Goal: Information Seeking & Learning: Learn about a topic

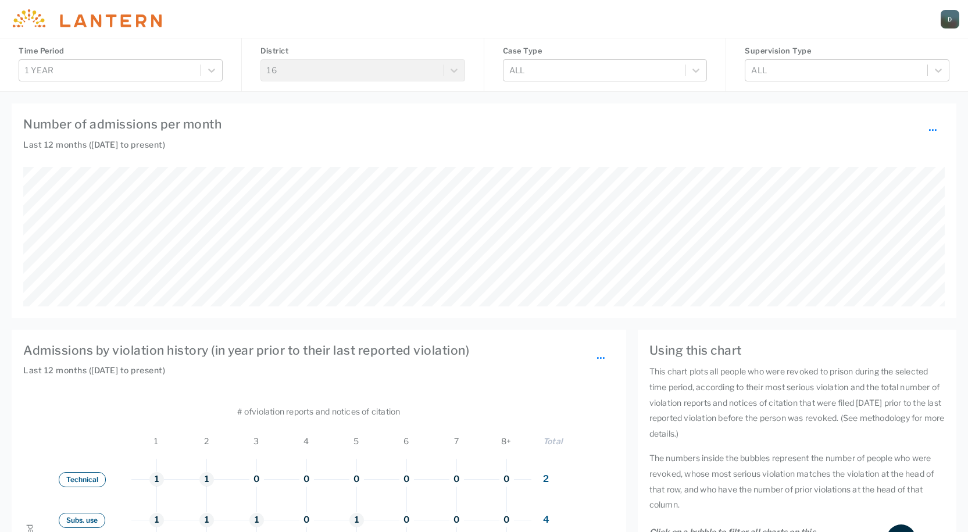
scroll to position [319, 782]
click at [228, 62] on div "Time Period 1 year" at bounding box center [121, 65] width 242 height 54
click at [208, 69] on icon at bounding box center [212, 71] width 12 height 12
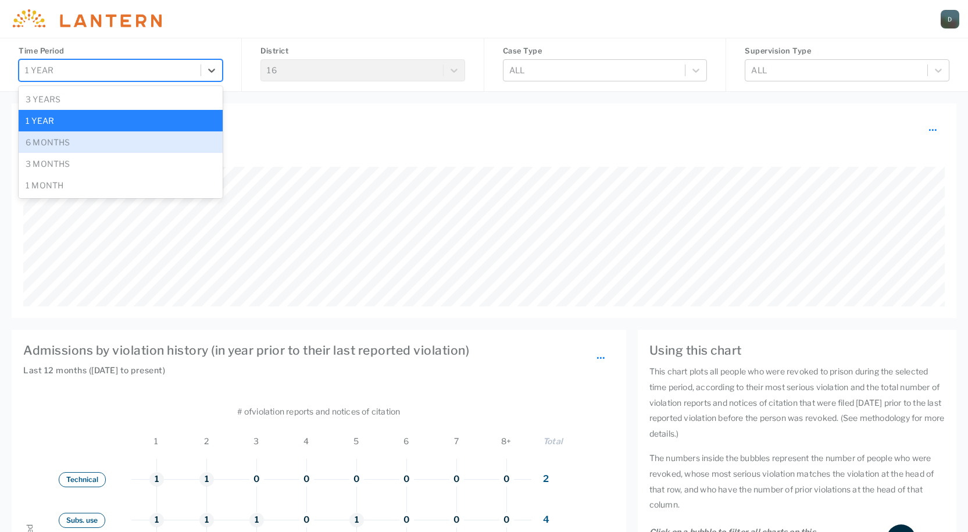
click at [188, 142] on div "6 months" at bounding box center [121, 142] width 204 height 22
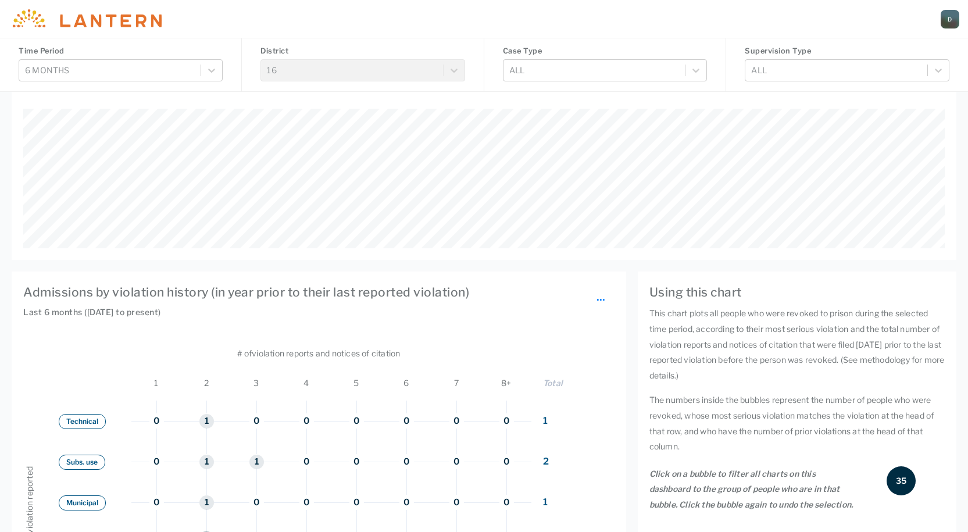
scroll to position [0, 0]
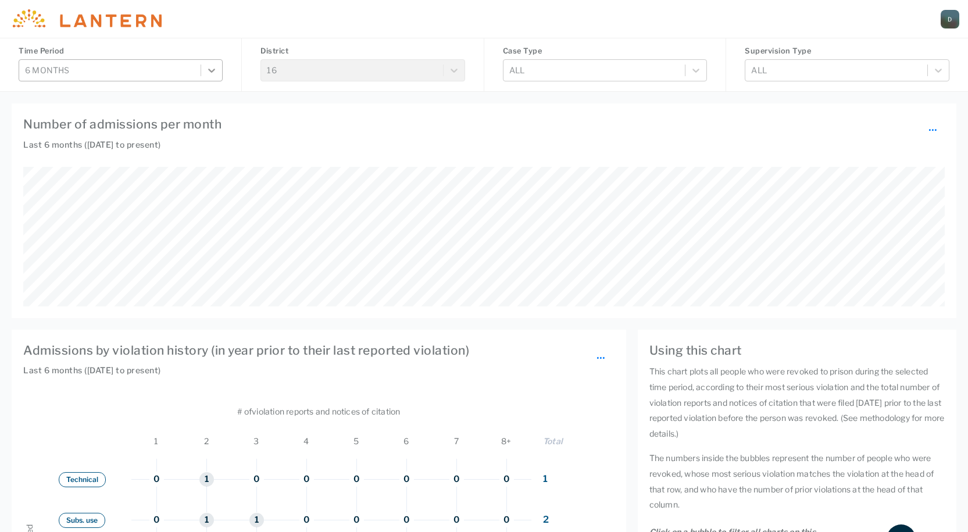
drag, startPoint x: 214, startPoint y: 67, endPoint x: 210, endPoint y: 73, distance: 7.1
click at [210, 73] on icon at bounding box center [212, 71] width 12 height 12
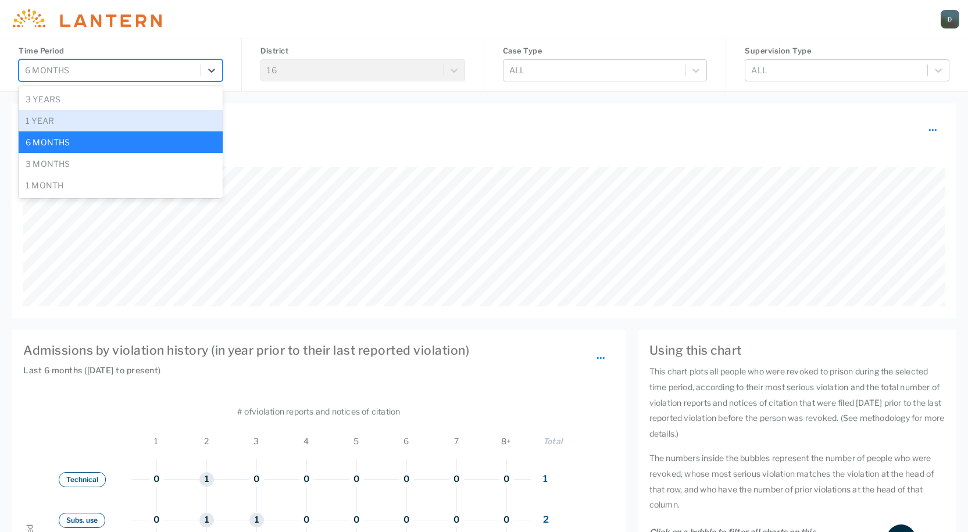
click at [124, 129] on div "1 year" at bounding box center [121, 121] width 204 height 22
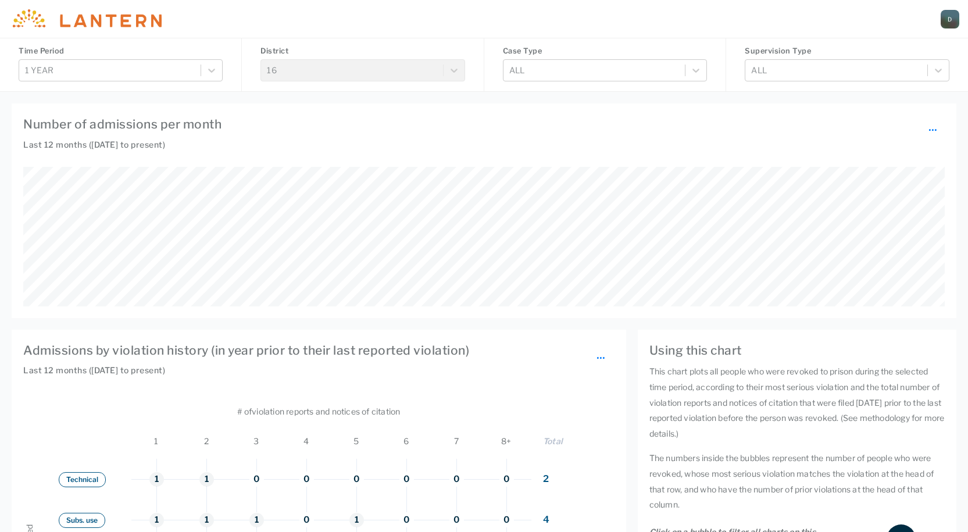
click at [656, 85] on div "Case Type All" at bounding box center [605, 65] width 242 height 54
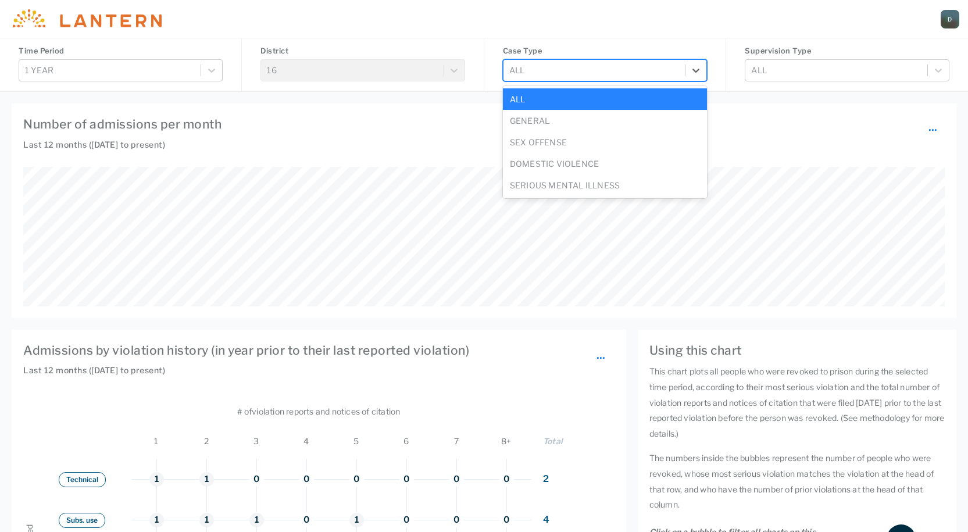
click at [656, 77] on div at bounding box center [594, 70] width 170 height 15
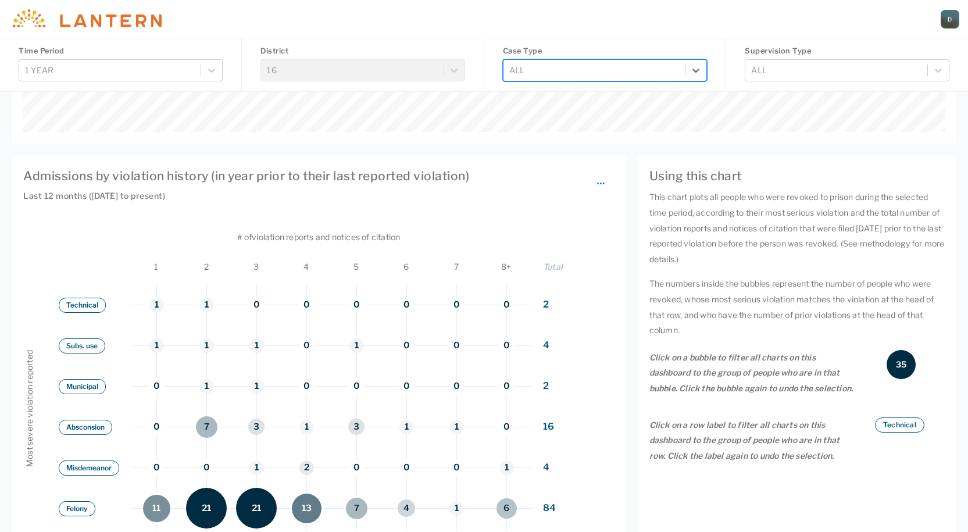
scroll to position [291, 0]
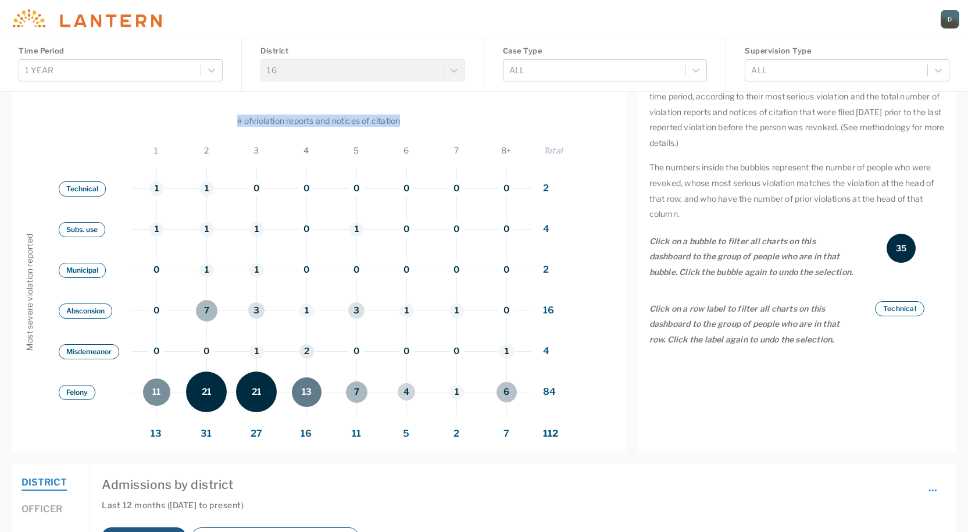
drag, startPoint x: 235, startPoint y: 122, endPoint x: 409, endPoint y: 119, distance: 174.5
click at [409, 119] on div "# of violation reports and notices of citation" at bounding box center [318, 120] width 591 height 47
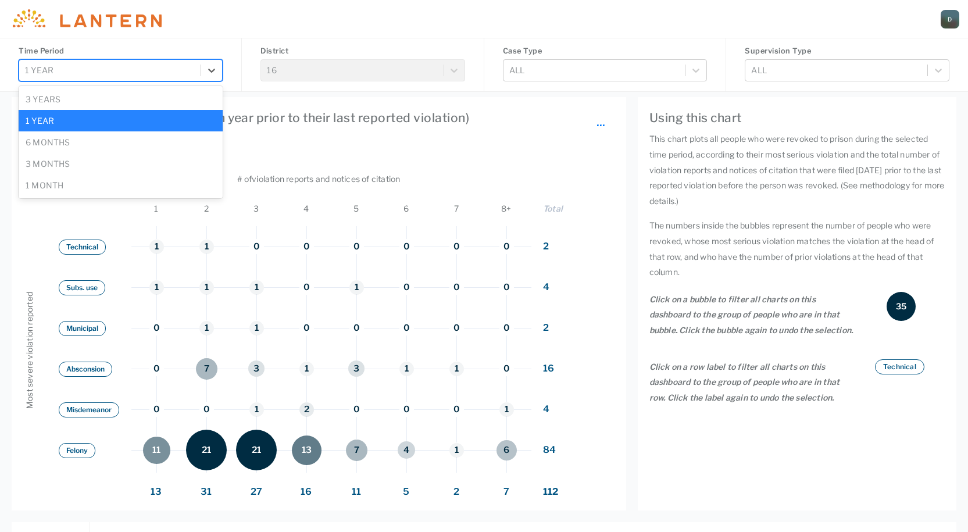
click at [199, 78] on div "1 year" at bounding box center [109, 69] width 181 height 19
click at [198, 80] on div "1 year" at bounding box center [121, 70] width 204 height 22
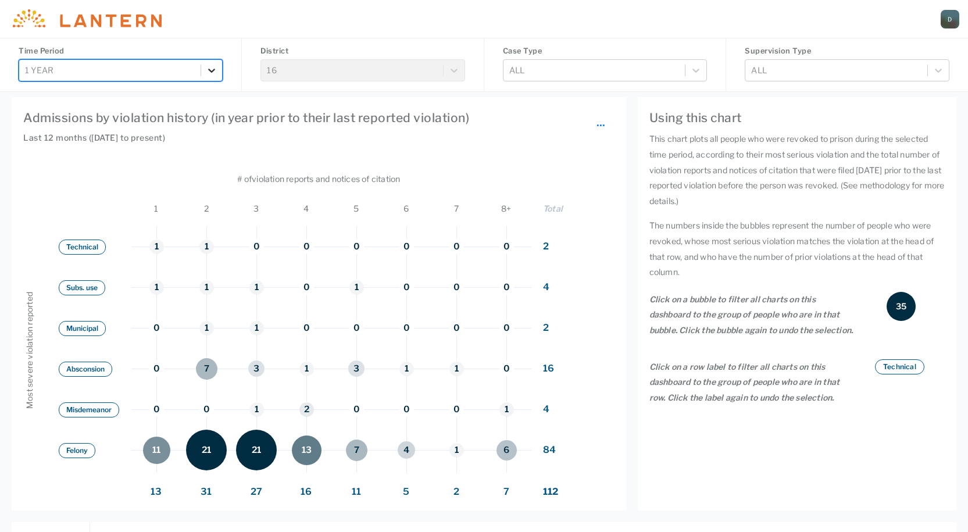
click at [206, 77] on div at bounding box center [211, 70] width 21 height 21
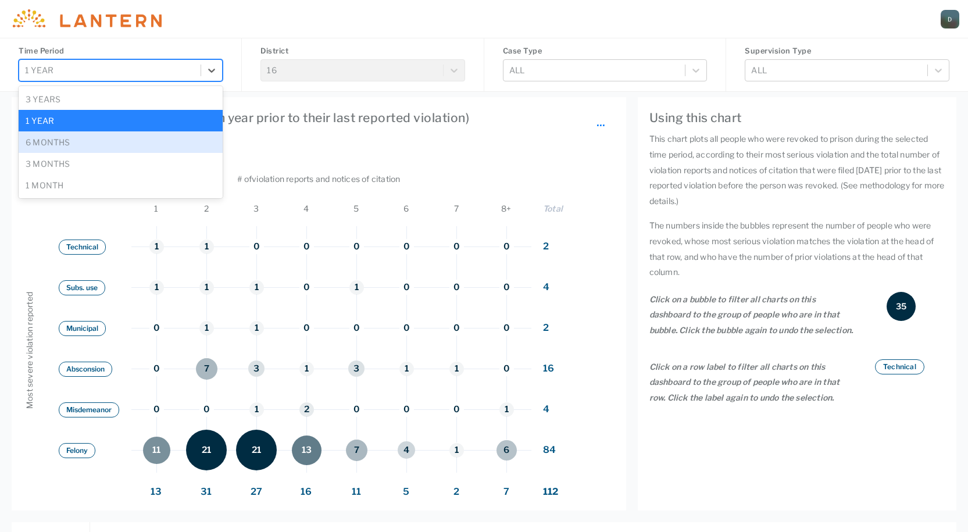
click at [145, 142] on div "6 months" at bounding box center [121, 142] width 204 height 22
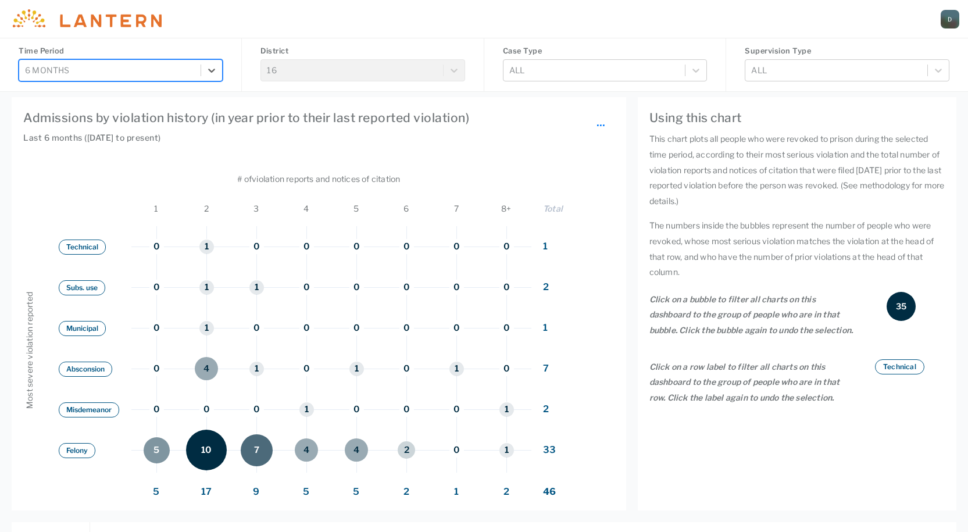
click at [899, 305] on div "35" at bounding box center [901, 306] width 29 height 29
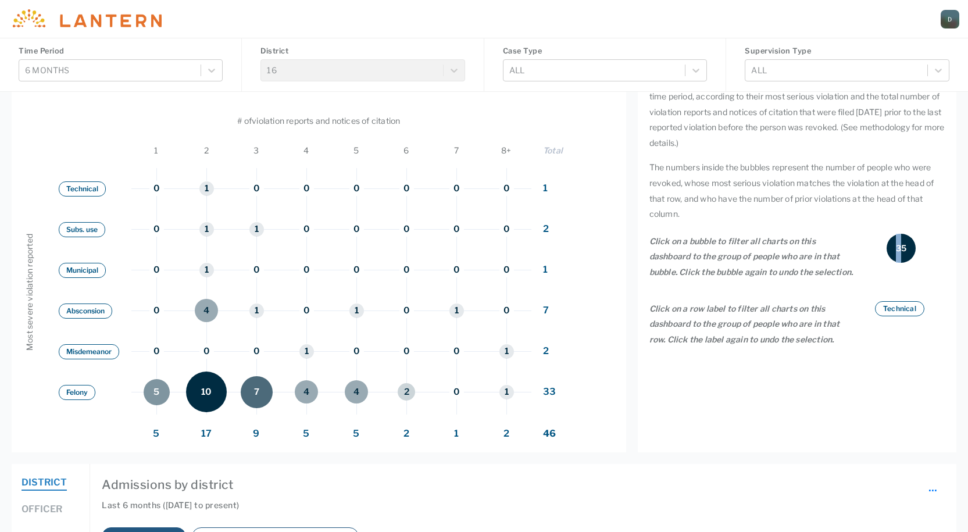
scroll to position [116, 0]
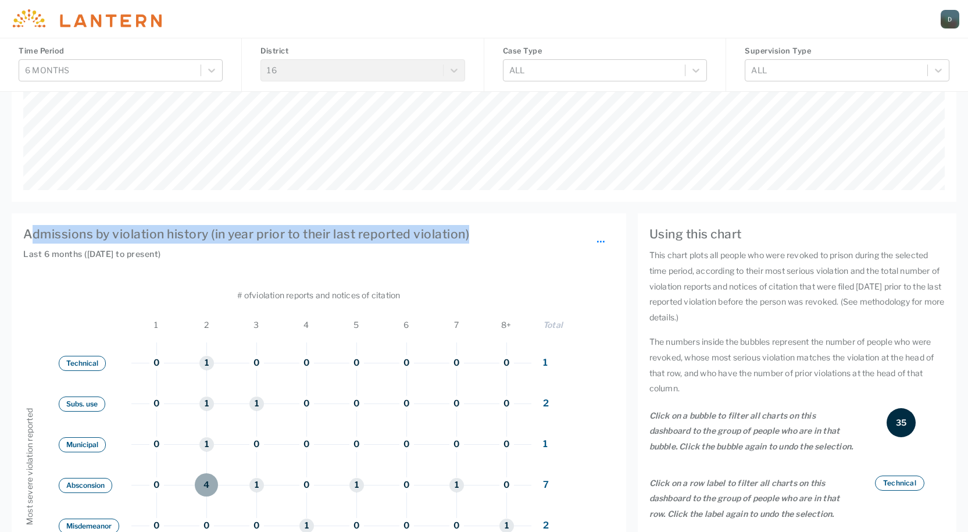
drag, startPoint x: 32, startPoint y: 240, endPoint x: 476, endPoint y: 237, distance: 444.3
click at [476, 237] on h4 "Admissions by violation history (in year prior to their last reported violation…" at bounding box center [318, 234] width 591 height 19
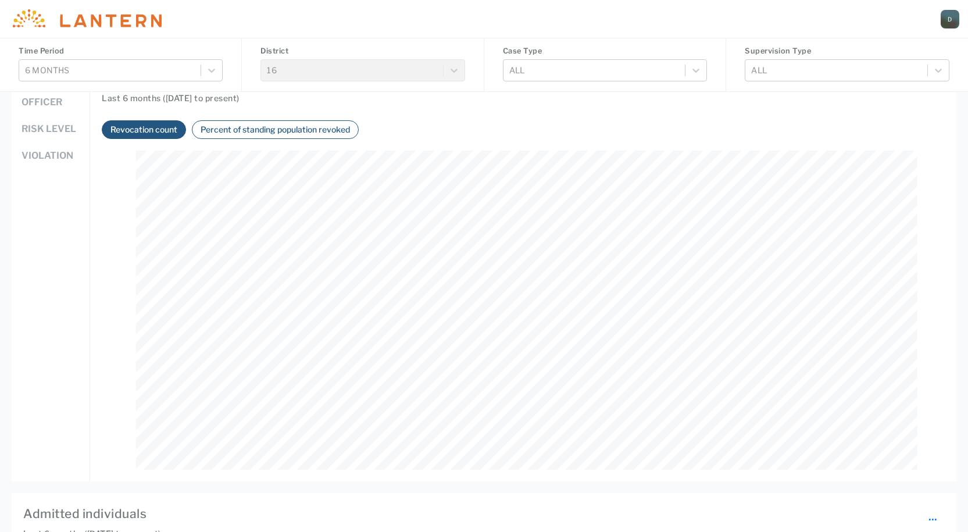
scroll to position [640, 0]
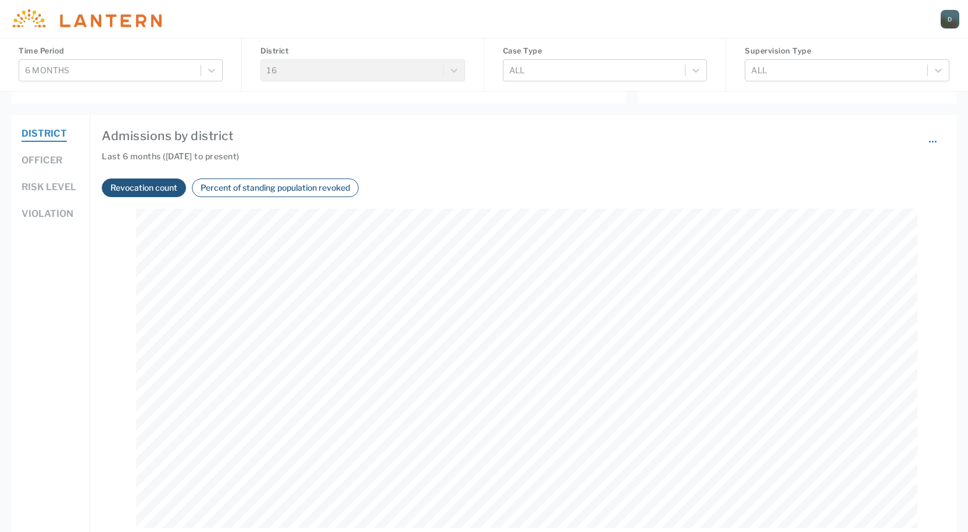
click at [132, 136] on h4 "Admissions by district ..." at bounding box center [523, 136] width 843 height 19
click at [30, 161] on button "Officer" at bounding box center [42, 161] width 41 height 15
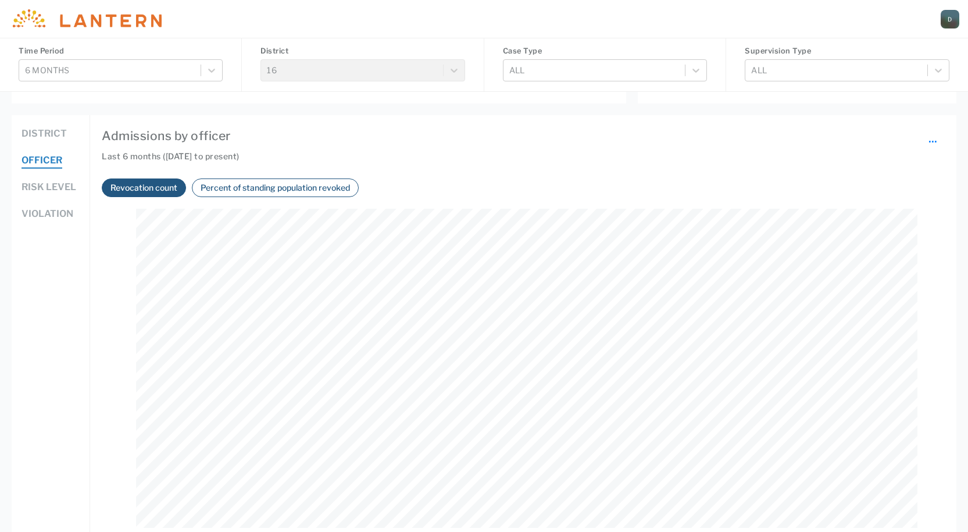
click at [233, 193] on button "Percent of standing population revoked" at bounding box center [275, 187] width 156 height 13
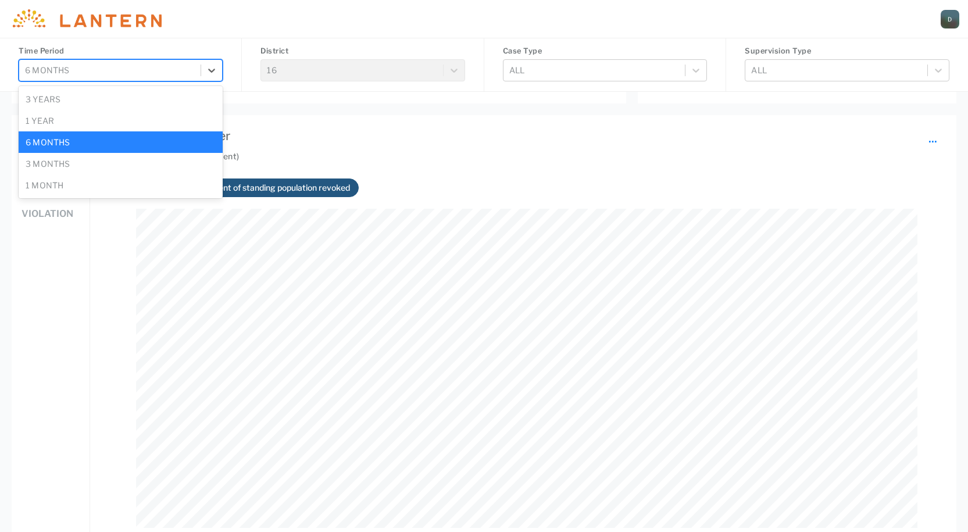
click at [190, 73] on div at bounding box center [110, 70] width 170 height 15
drag, startPoint x: 105, startPoint y: 101, endPoint x: 108, endPoint y: 109, distance: 8.6
click at [105, 100] on div "3 years" at bounding box center [121, 99] width 204 height 22
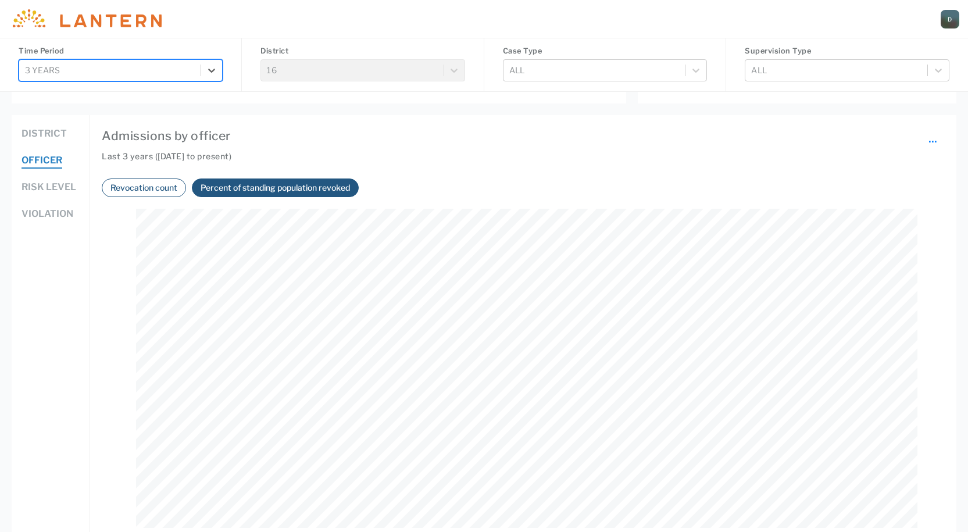
click at [28, 194] on button "Risk level" at bounding box center [49, 187] width 55 height 15
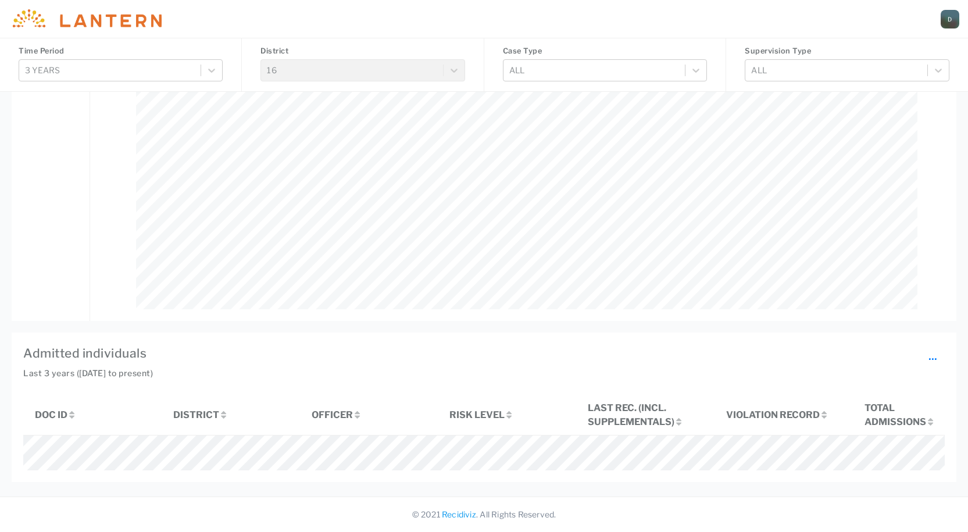
scroll to position [756, 0]
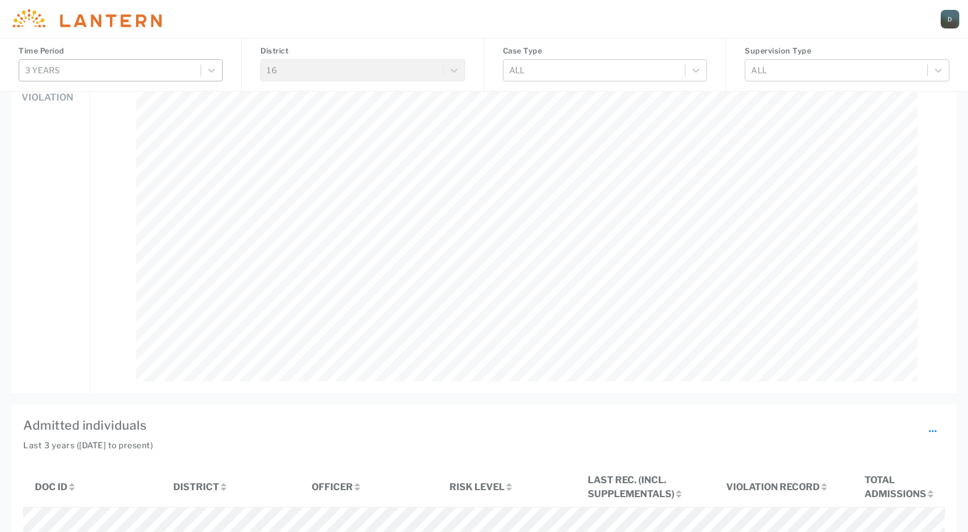
click at [138, 72] on div at bounding box center [110, 70] width 170 height 15
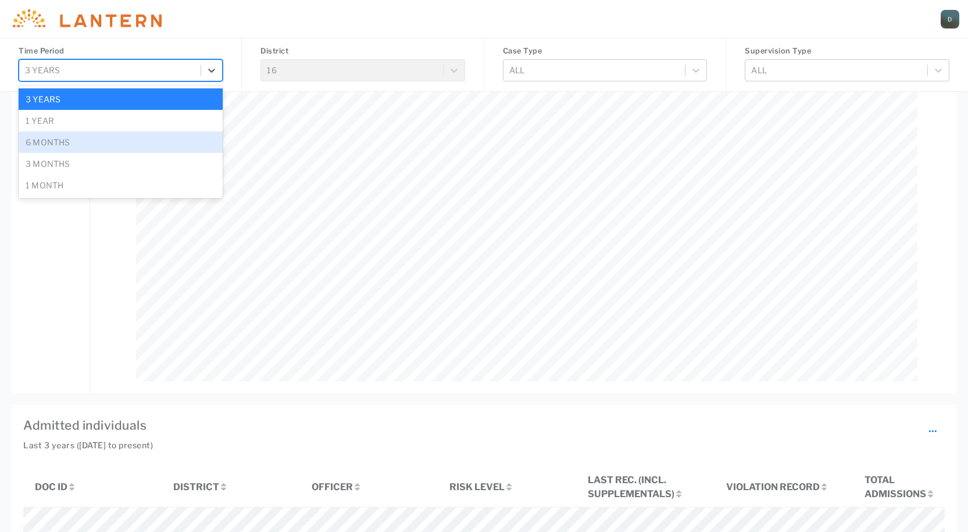
click at [106, 140] on div "6 months" at bounding box center [121, 142] width 204 height 22
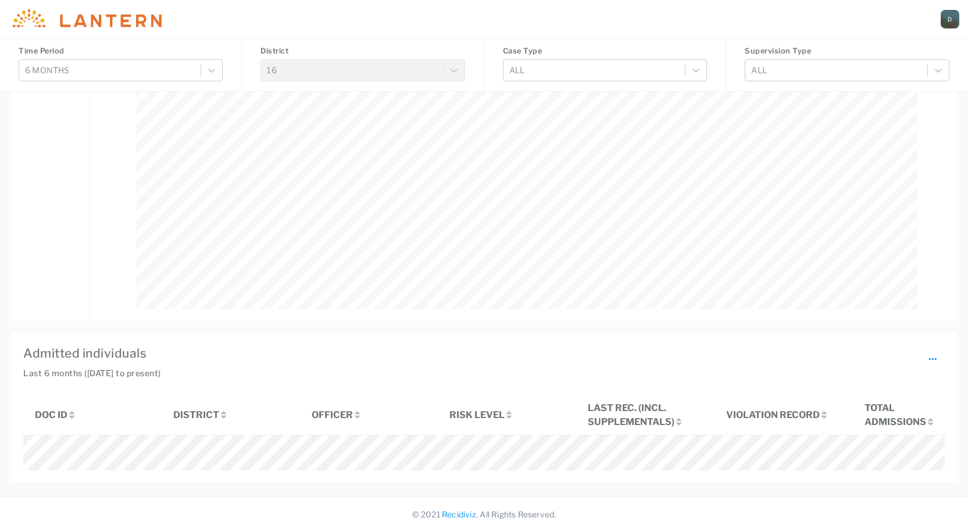
scroll to position [613, 0]
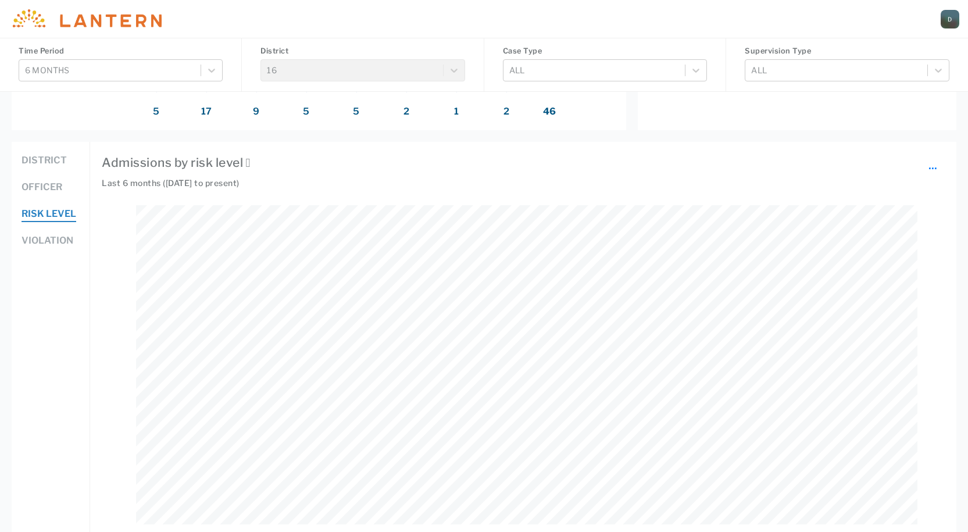
click at [45, 238] on button "Violation" at bounding box center [48, 241] width 52 height 15
click at [48, 209] on button "Risk level" at bounding box center [49, 214] width 55 height 15
click at [41, 243] on button "Violation" at bounding box center [48, 241] width 52 height 15
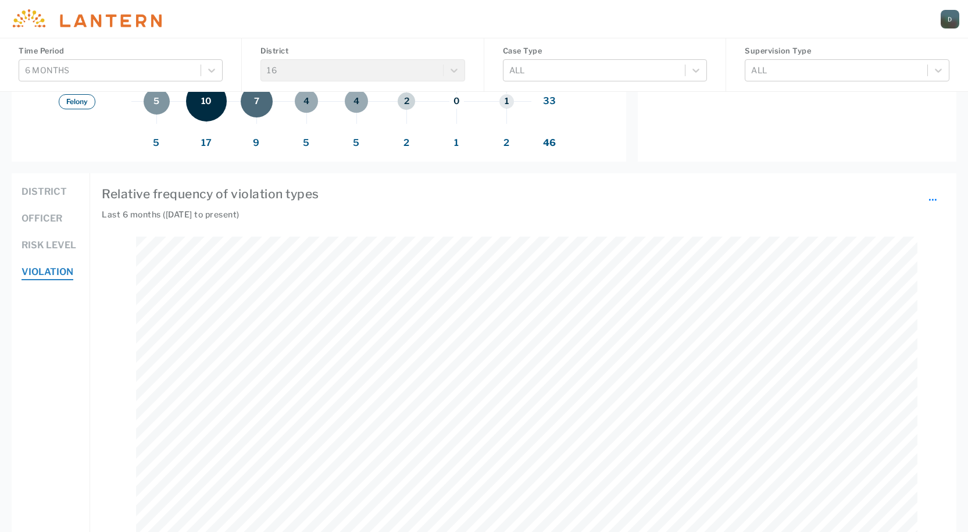
scroll to position [465, 0]
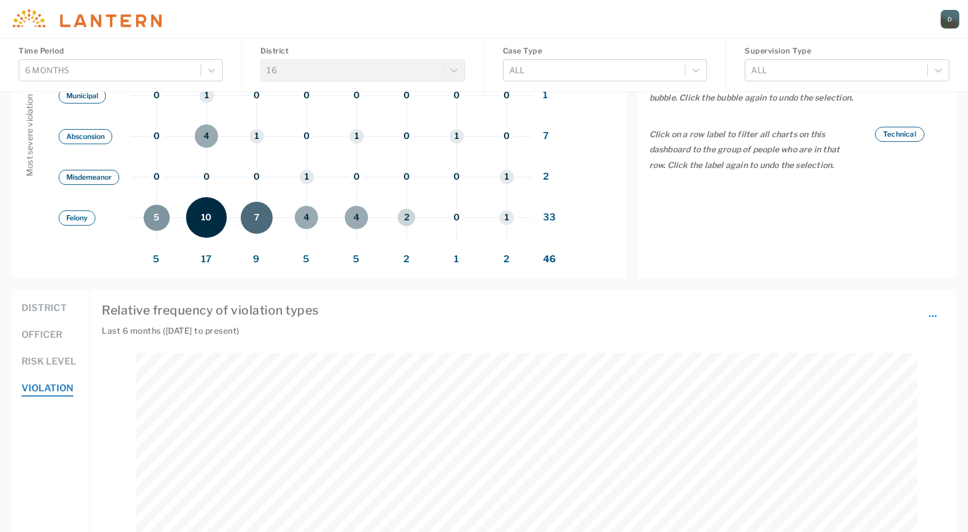
click at [44, 362] on button "Risk level" at bounding box center [49, 362] width 55 height 15
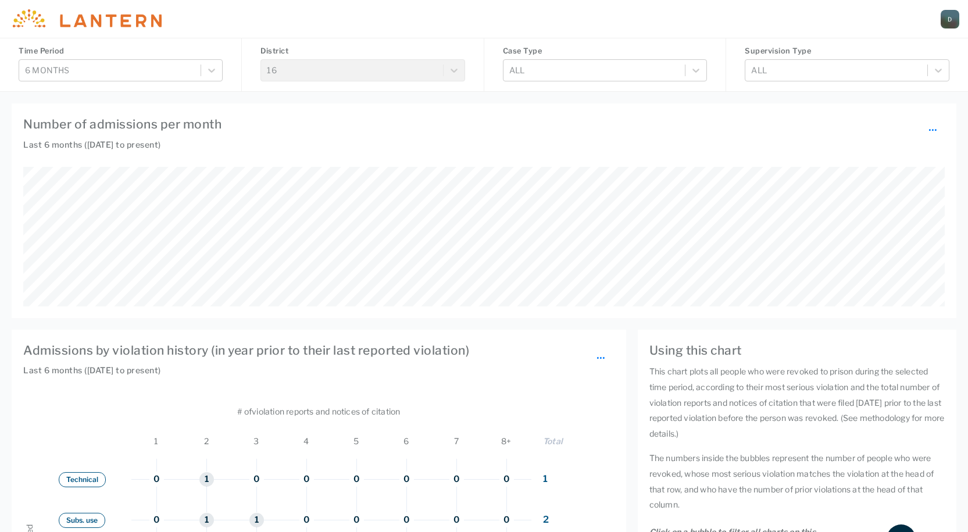
scroll to position [407, 0]
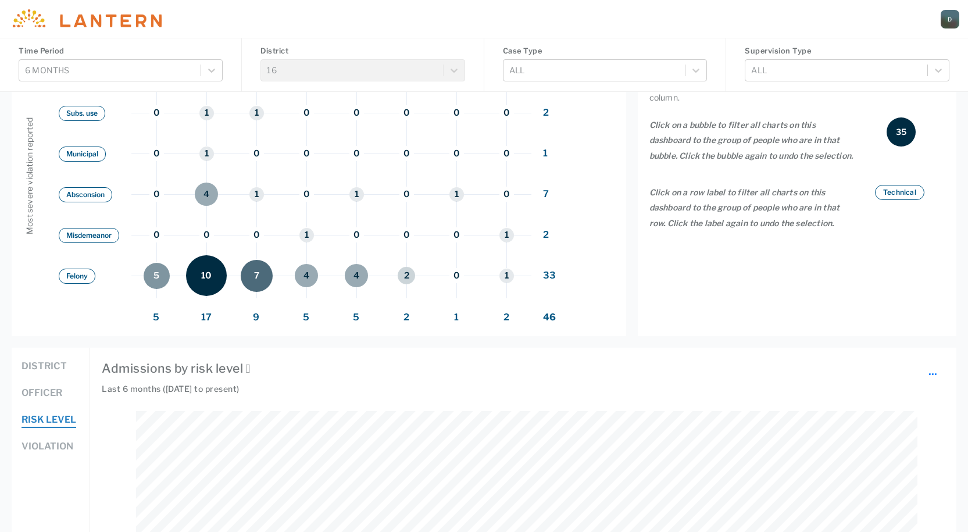
drag, startPoint x: 62, startPoint y: 279, endPoint x: 69, endPoint y: 277, distance: 6.5
click at [63, 279] on button "Felony" at bounding box center [77, 276] width 37 height 15
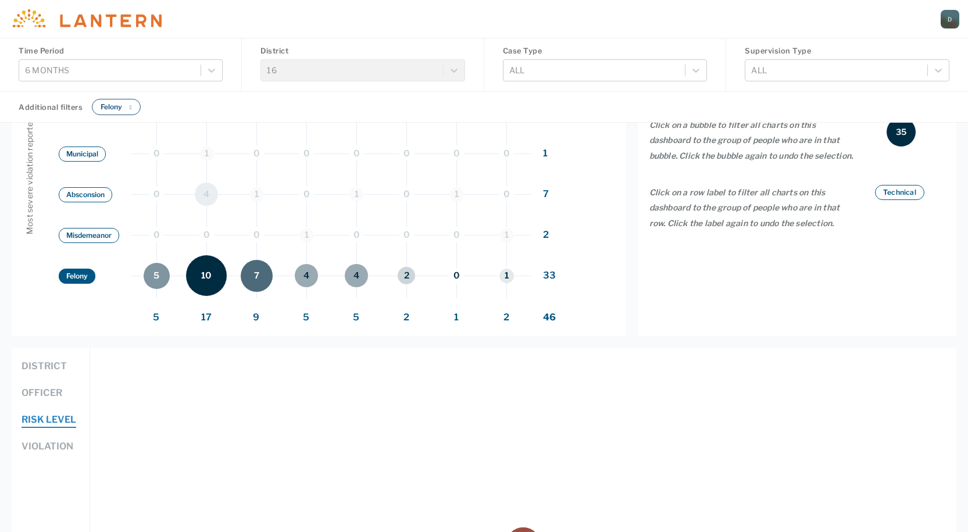
click at [117, 226] on div "Misdemeanor" at bounding box center [95, 235] width 73 height 41
click at [113, 236] on button "Misdemeanor" at bounding box center [89, 235] width 60 height 15
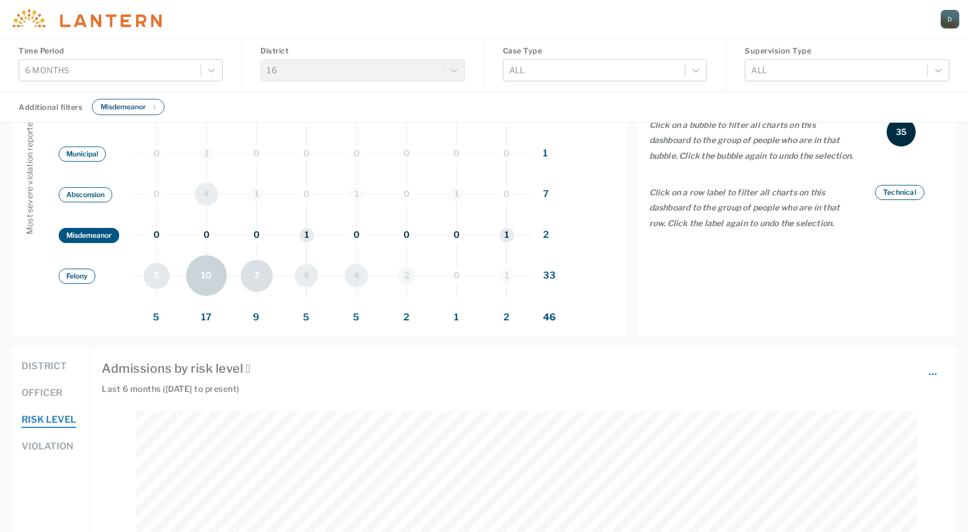
scroll to position [319, 782]
click at [72, 273] on button "Felony" at bounding box center [77, 276] width 37 height 15
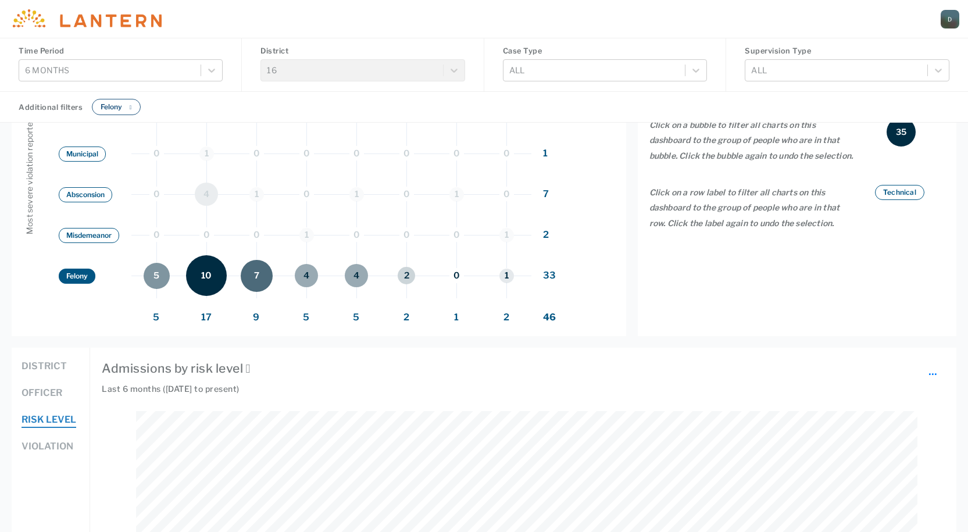
scroll to position [140, 922]
click at [74, 272] on button "Felony" at bounding box center [77, 276] width 37 height 15
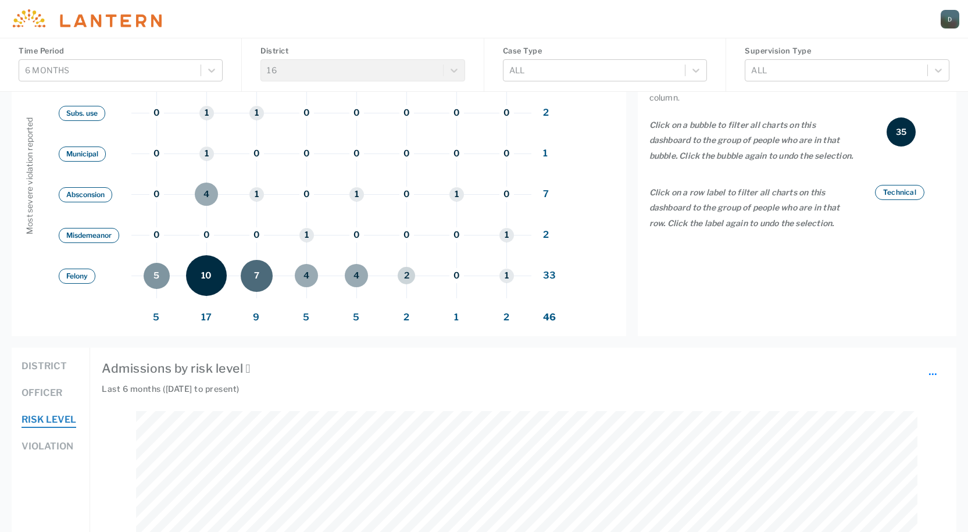
scroll to position [319, 782]
click at [37, 390] on button "Officer" at bounding box center [42, 393] width 41 height 15
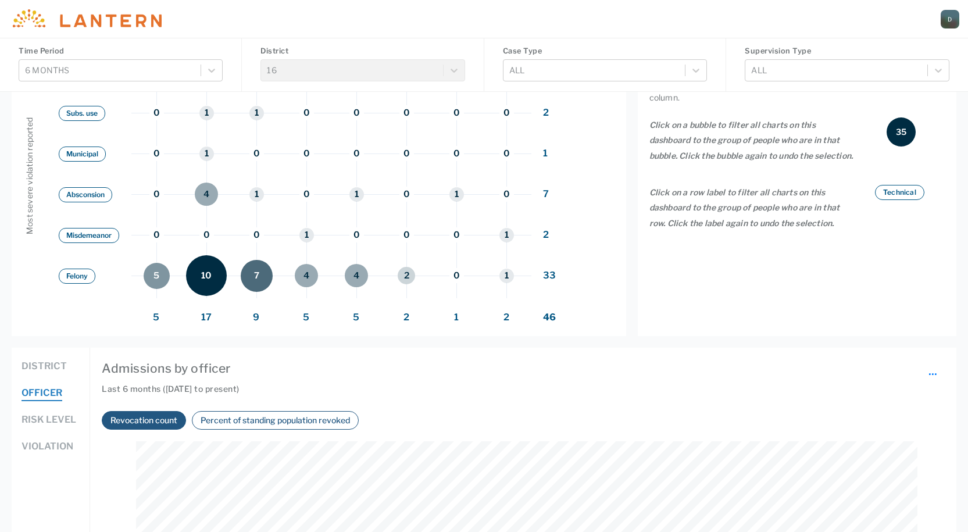
scroll to position [0, 0]
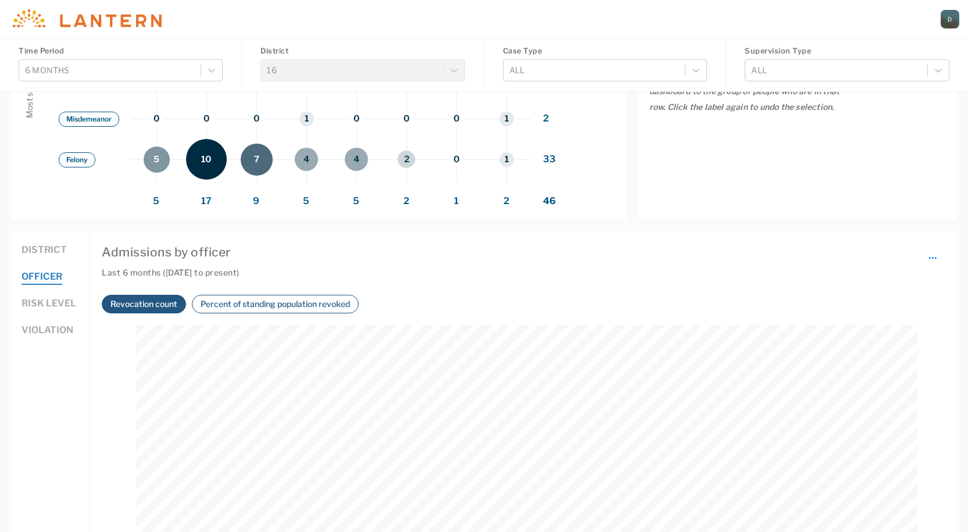
click at [234, 304] on button "Percent of standing population revoked" at bounding box center [275, 303] width 156 height 13
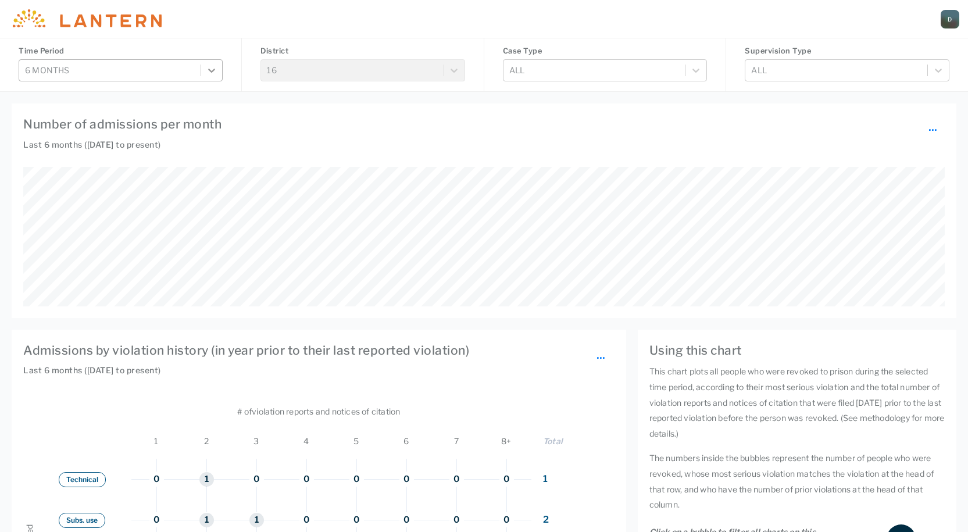
click at [201, 69] on div at bounding box center [211, 70] width 21 height 21
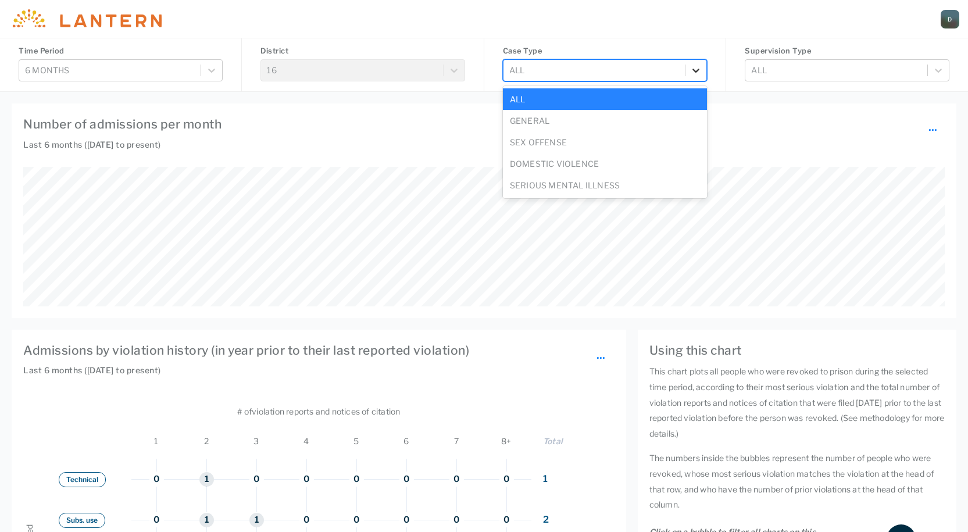
click at [689, 74] on div at bounding box center [696, 70] width 21 height 21
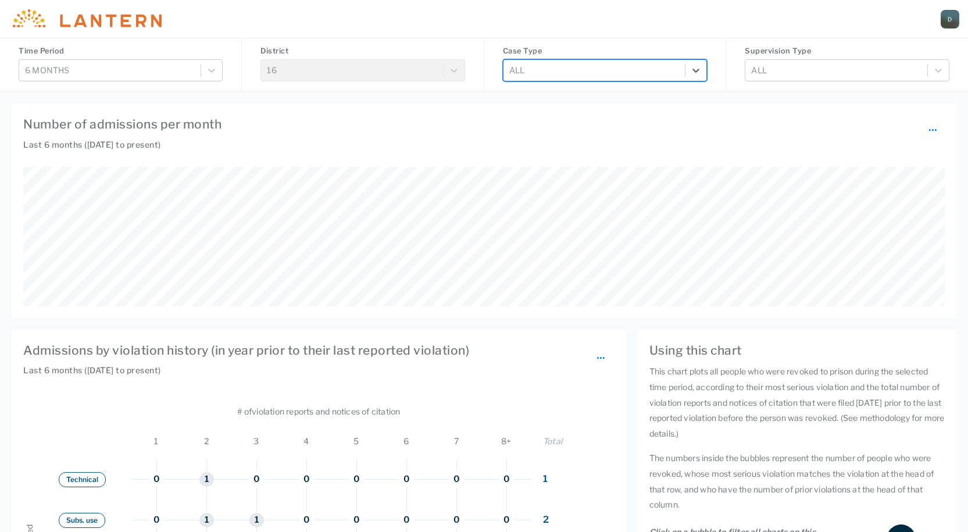
drag, startPoint x: 680, startPoint y: 77, endPoint x: 805, endPoint y: 69, distance: 125.3
click at [682, 77] on div "All" at bounding box center [594, 69] width 181 height 19
click at [821, 76] on div at bounding box center [836, 70] width 170 height 15
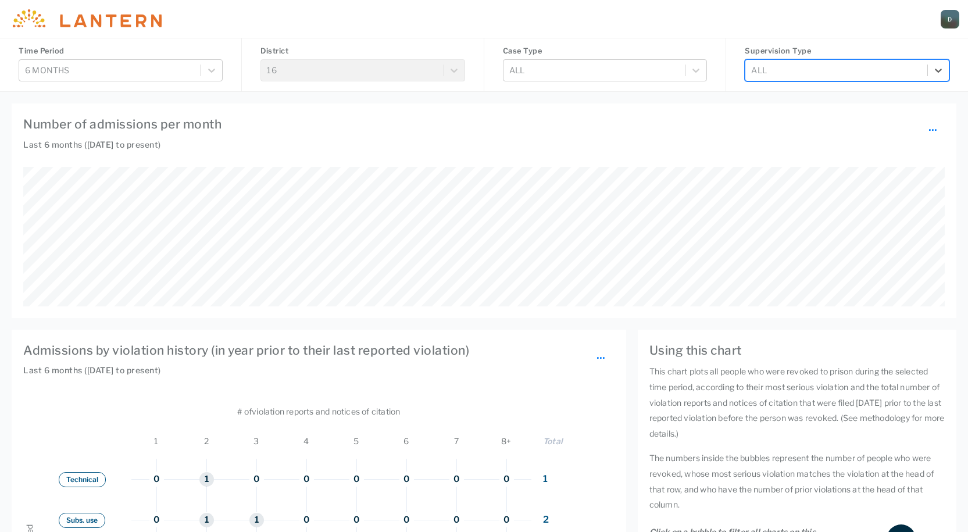
click at [813, 77] on div at bounding box center [836, 70] width 170 height 15
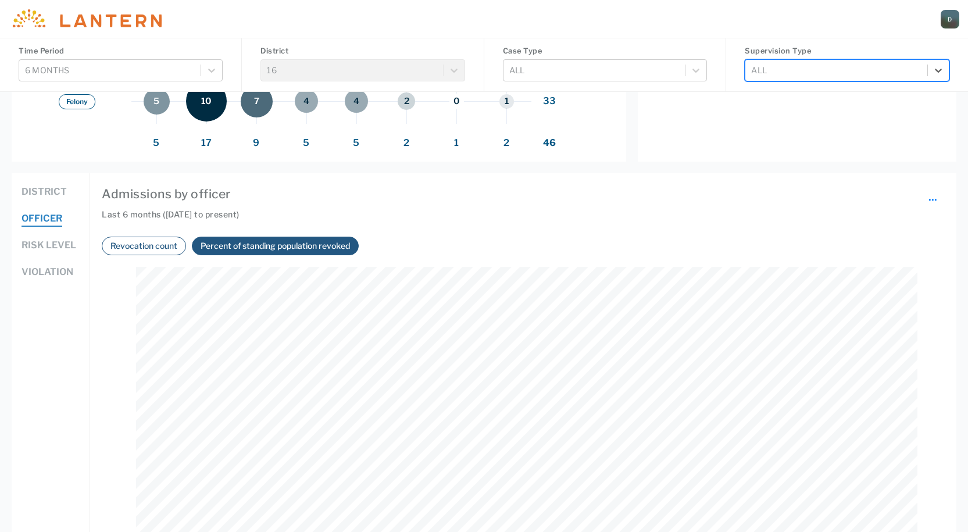
click at [60, 240] on button "Risk level" at bounding box center [49, 245] width 55 height 15
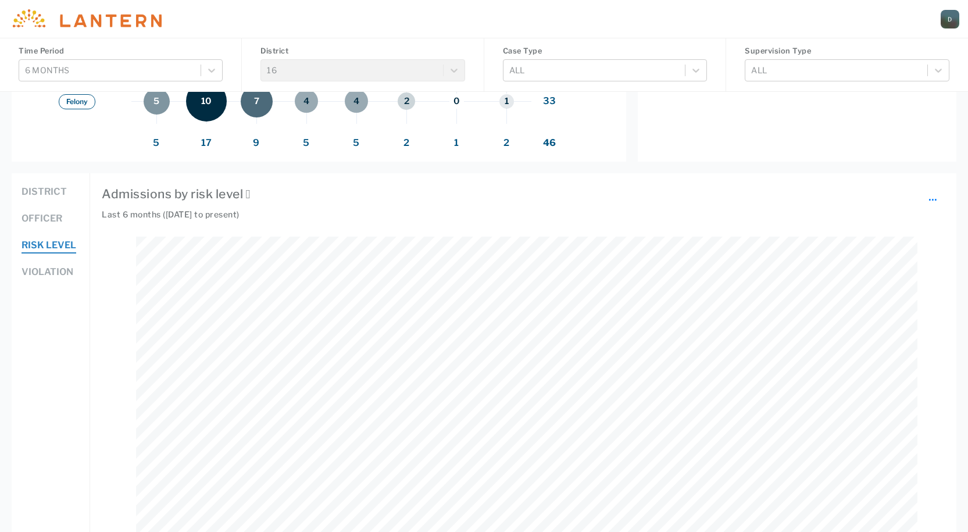
drag, startPoint x: 60, startPoint y: 259, endPoint x: 60, endPoint y: 273, distance: 14.0
click at [60, 261] on div "Risk level" at bounding box center [51, 251] width 58 height 27
click at [60, 273] on button "Violation" at bounding box center [48, 272] width 52 height 15
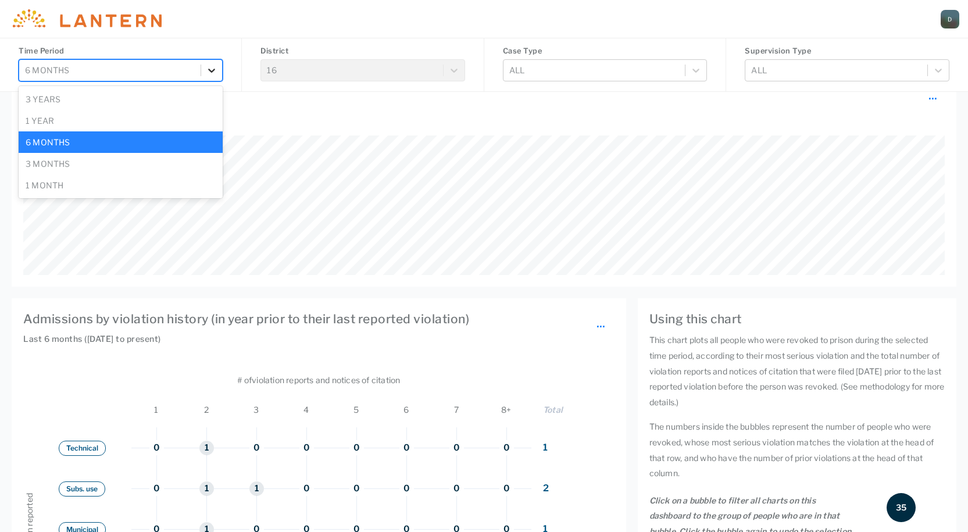
click at [207, 75] on icon at bounding box center [212, 71] width 12 height 12
click at [169, 124] on div "1 year" at bounding box center [121, 121] width 204 height 22
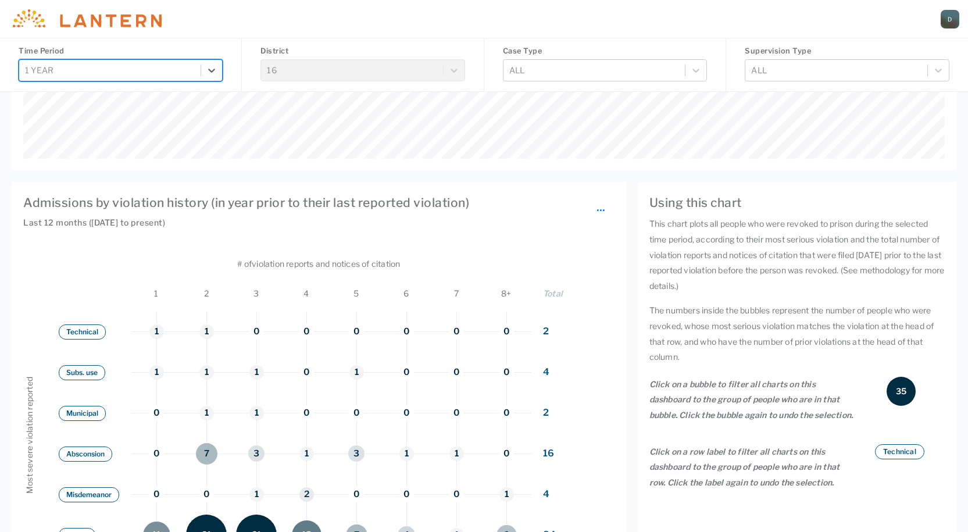
scroll to position [206, 0]
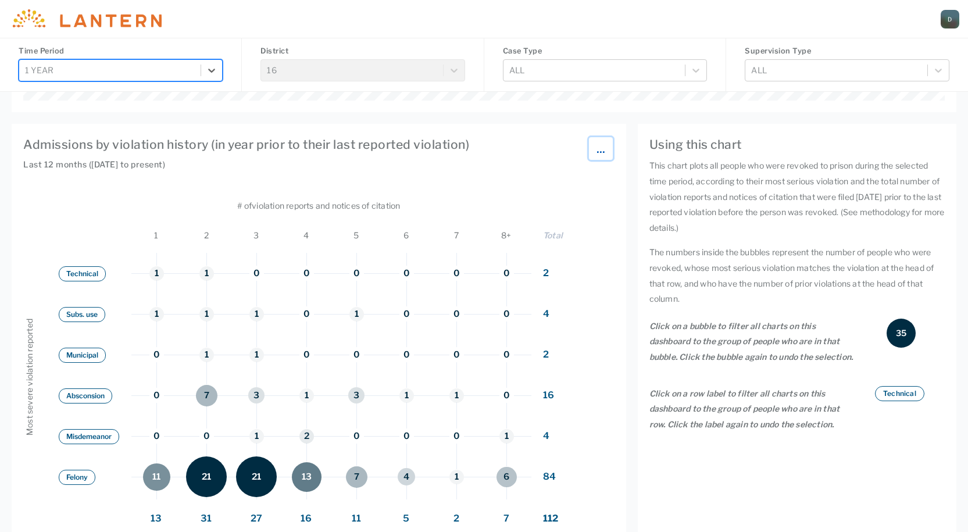
click at [602, 149] on span "..." at bounding box center [601, 148] width 9 height 15
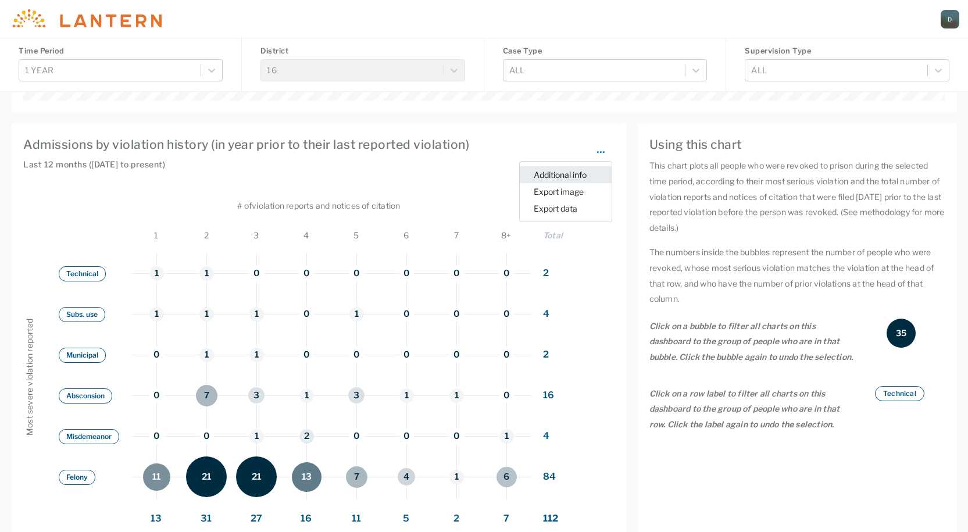
click at [586, 172] on button "Additional info" at bounding box center [566, 174] width 92 height 17
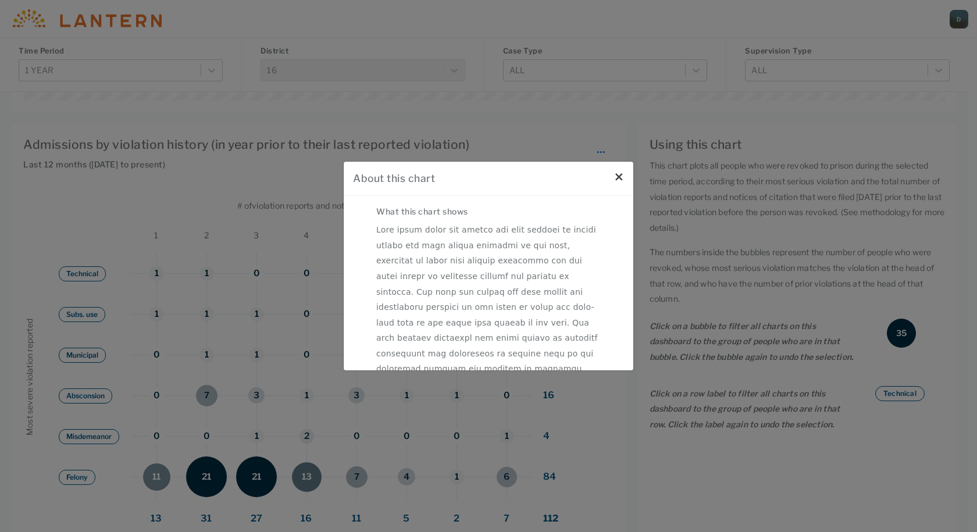
click at [617, 178] on span "×" at bounding box center [619, 177] width 10 height 14
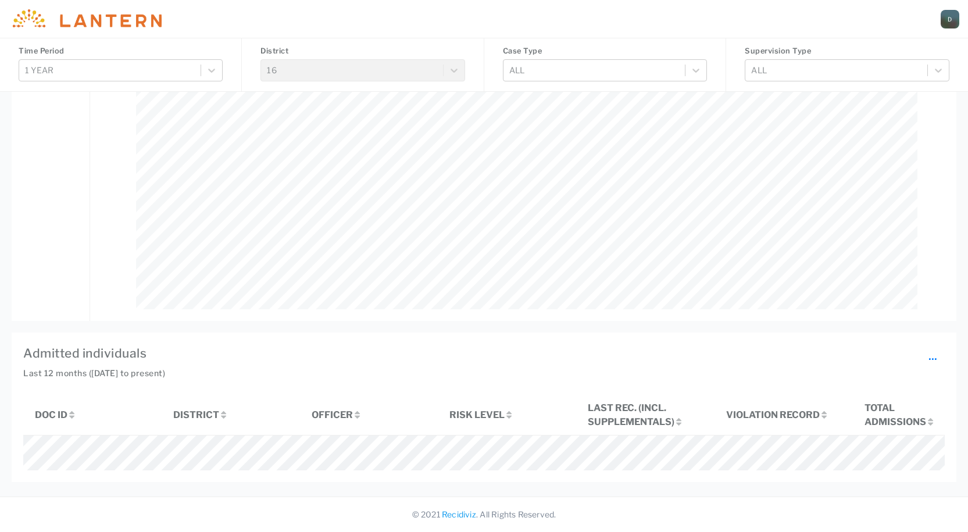
scroll to position [1195, 0]
drag, startPoint x: 449, startPoint y: 493, endPoint x: 429, endPoint y: 492, distance: 19.8
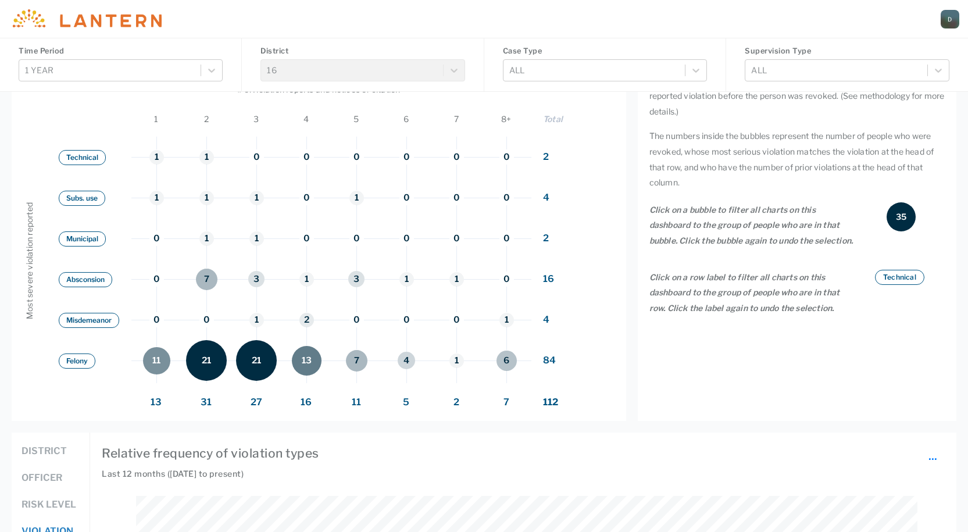
scroll to position [0, 0]
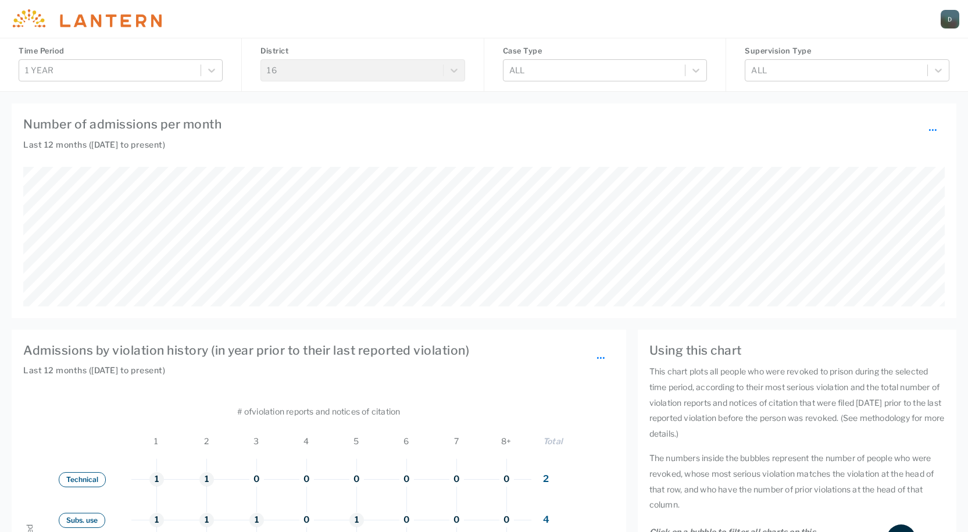
click at [953, 23] on div "D" at bounding box center [950, 19] width 19 height 19
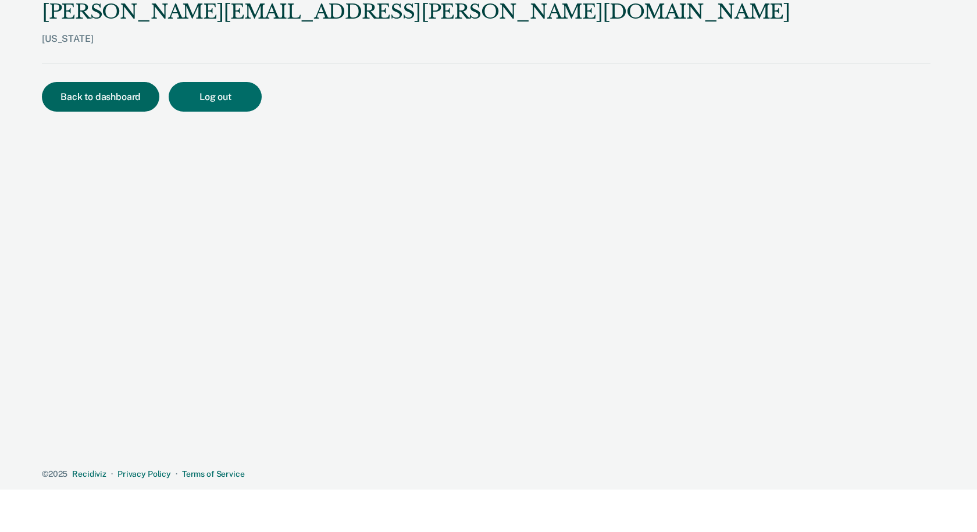
click at [97, 104] on button "Back to dashboard" at bounding box center [100, 97] width 117 height 30
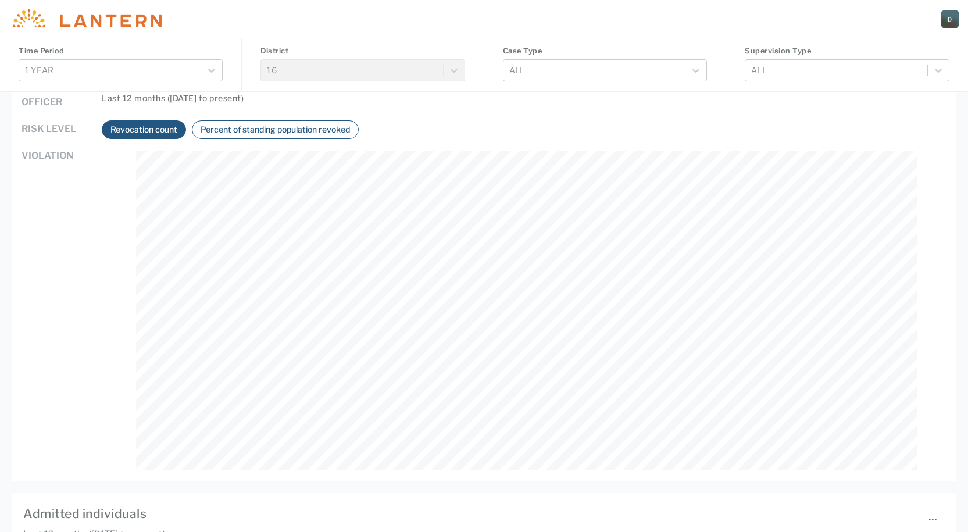
scroll to position [640, 0]
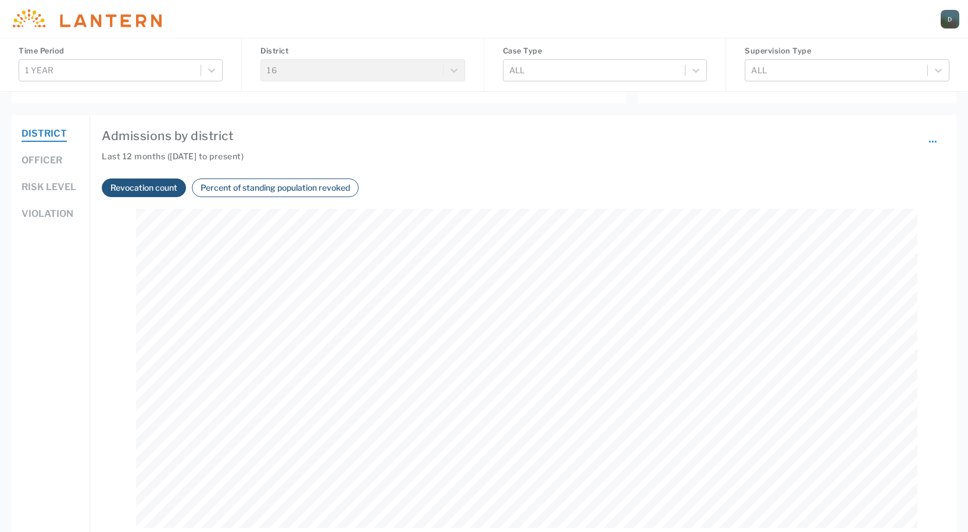
click at [52, 159] on button "Officer" at bounding box center [42, 161] width 41 height 15
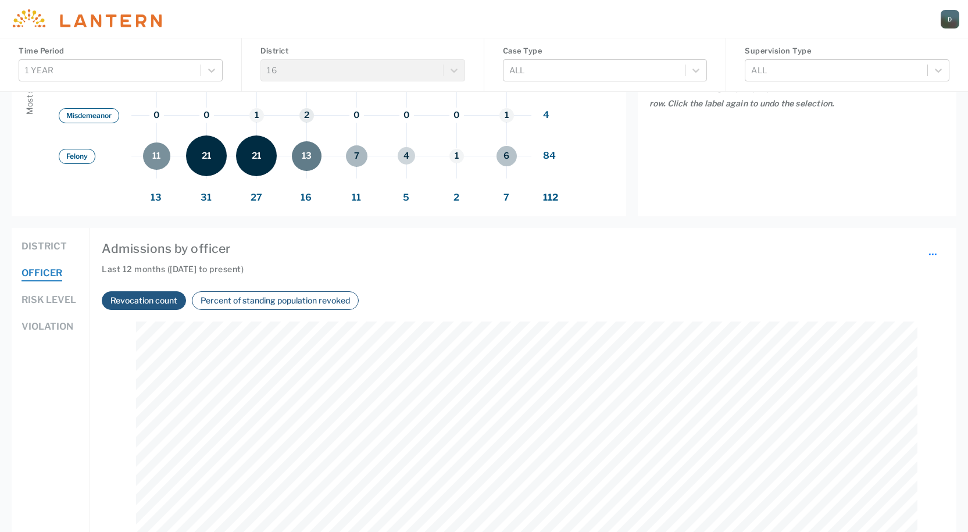
scroll to position [469, 0]
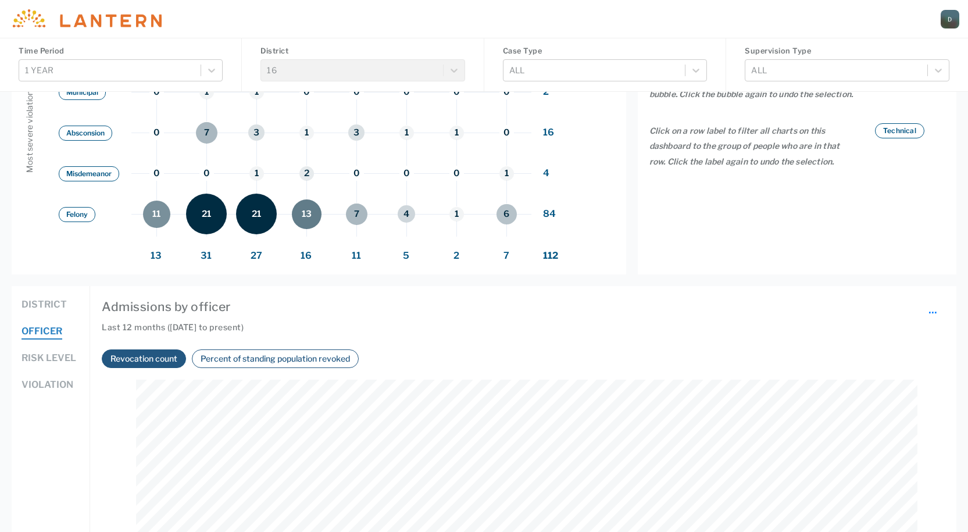
click at [224, 361] on button "Percent of standing population revoked" at bounding box center [275, 358] width 156 height 13
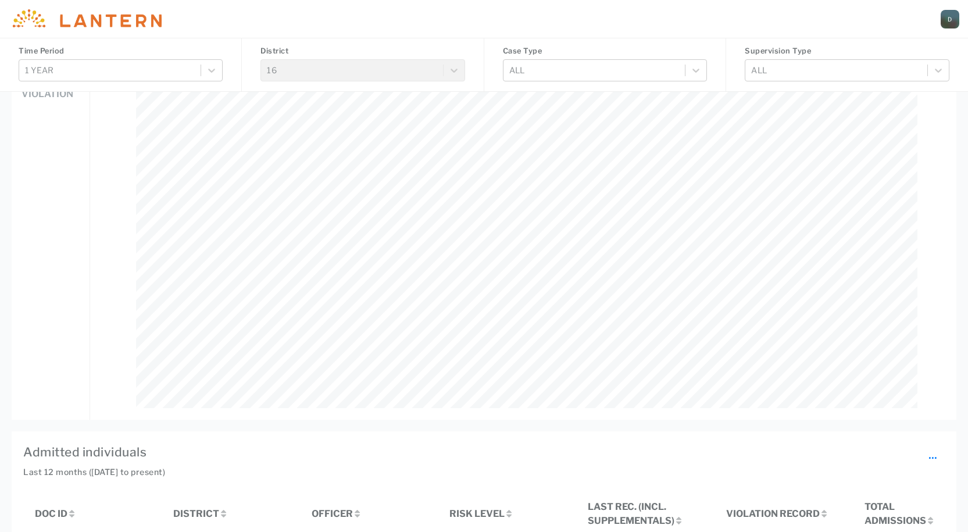
scroll to position [643, 0]
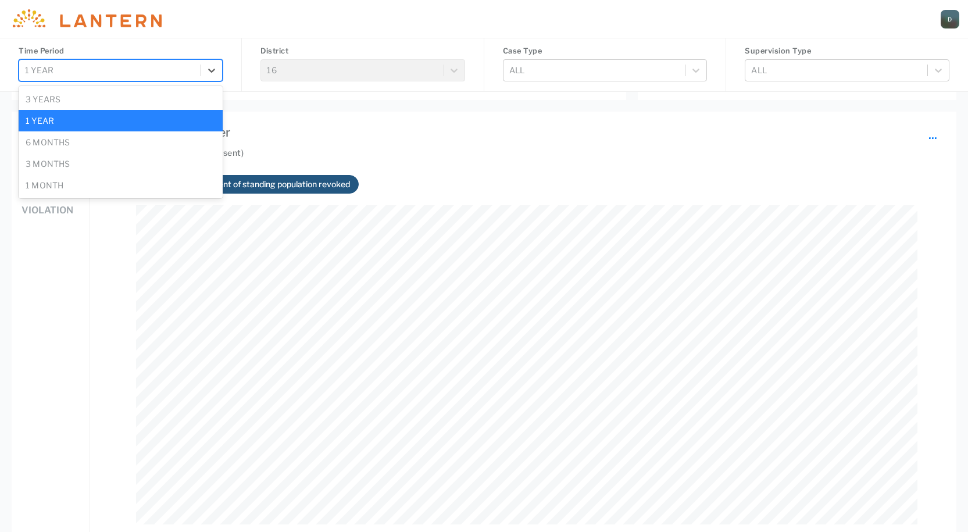
drag, startPoint x: 191, startPoint y: 74, endPoint x: 183, endPoint y: 85, distance: 14.2
click at [182, 81] on div "5 results available. Use Up and Down to choose options, press Enter to select t…" at bounding box center [121, 70] width 204 height 22
click at [135, 179] on div "1 month" at bounding box center [121, 185] width 204 height 22
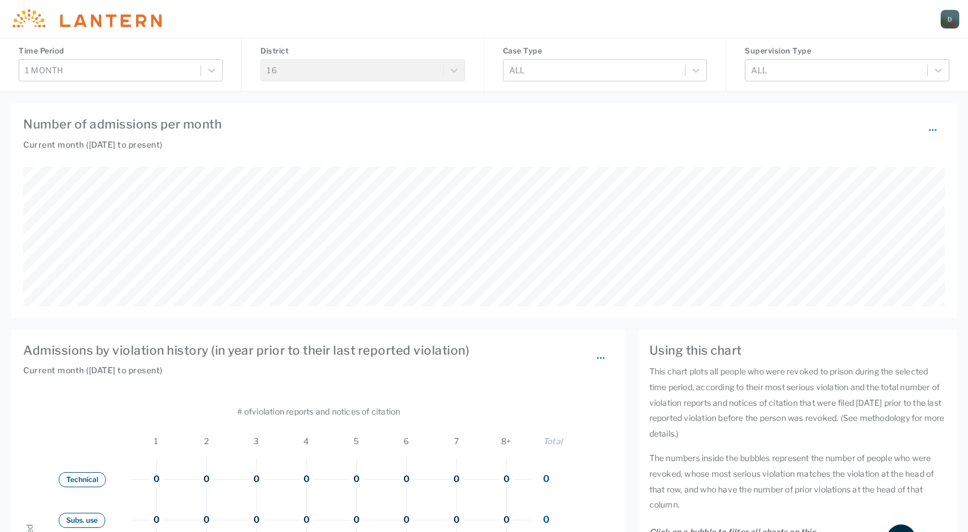
scroll to position [465, 0]
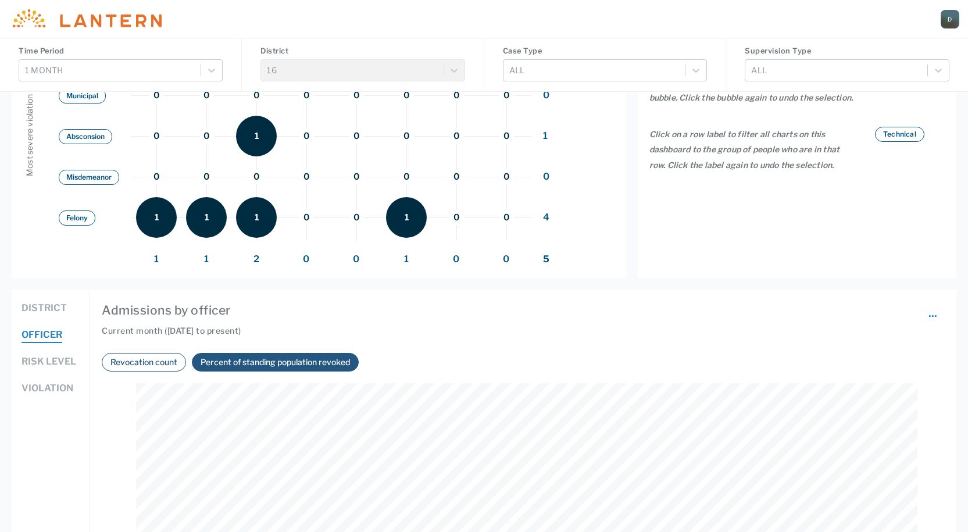
click at [410, 217] on button "1" at bounding box center [406, 217] width 41 height 41
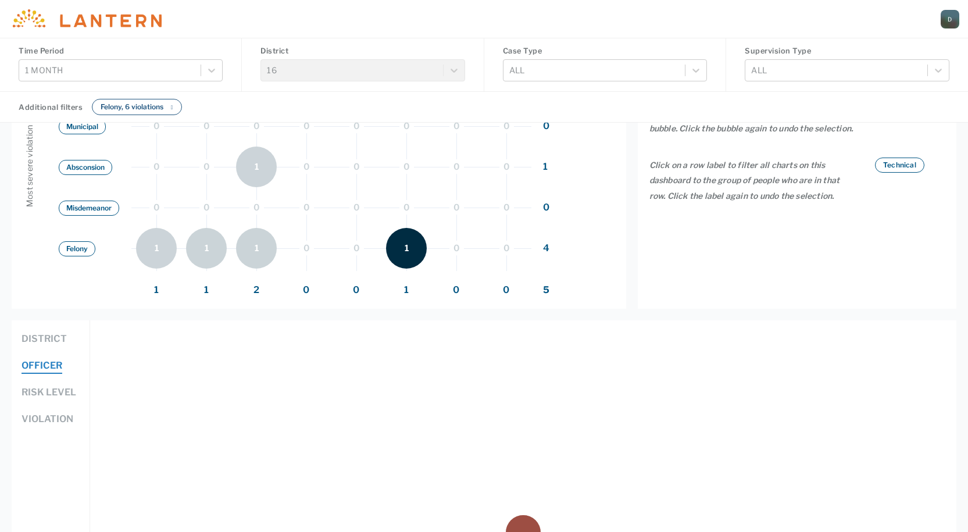
scroll to position [496, 0]
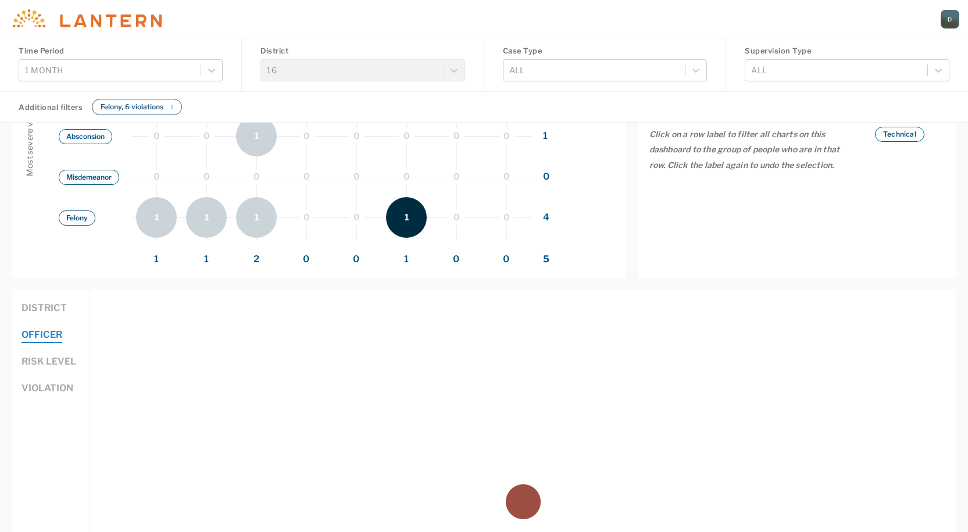
click at [397, 258] on span "1" at bounding box center [407, 259] width 50 height 14
click at [407, 257] on span "1" at bounding box center [407, 259] width 50 height 14
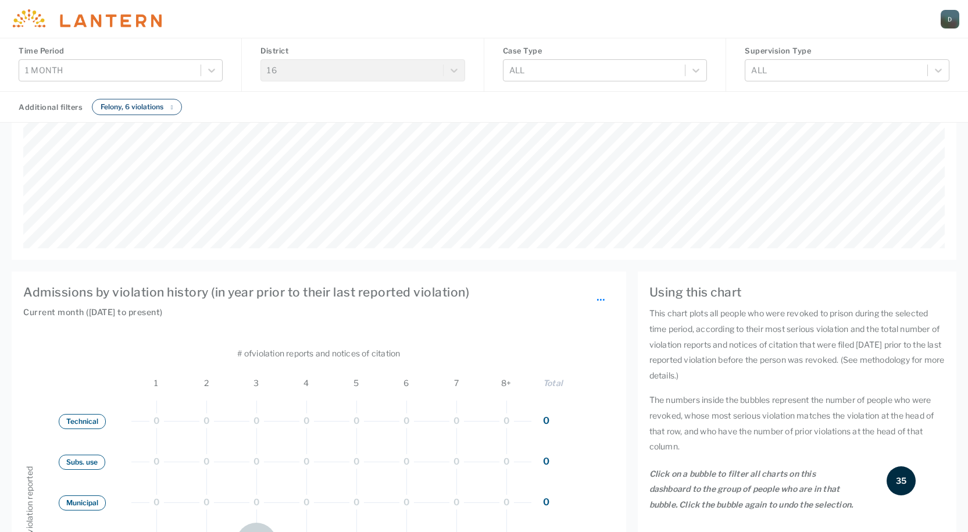
scroll to position [319, 782]
